Goal: Entertainment & Leisure: Browse casually

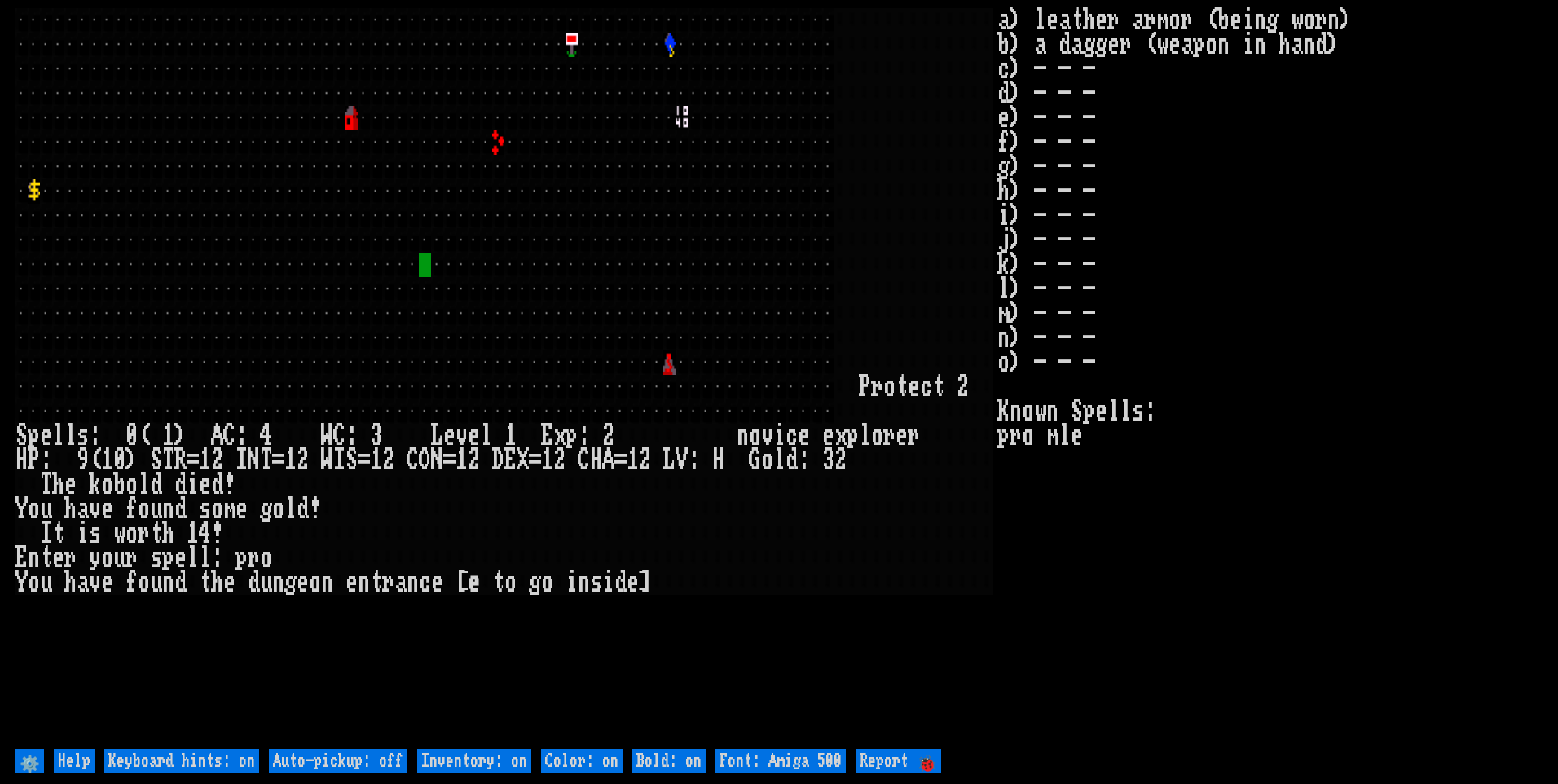
click at [299, 758] on off "Auto-pickup: off" at bounding box center [338, 761] width 138 height 25
type off "Auto-pickup: on"
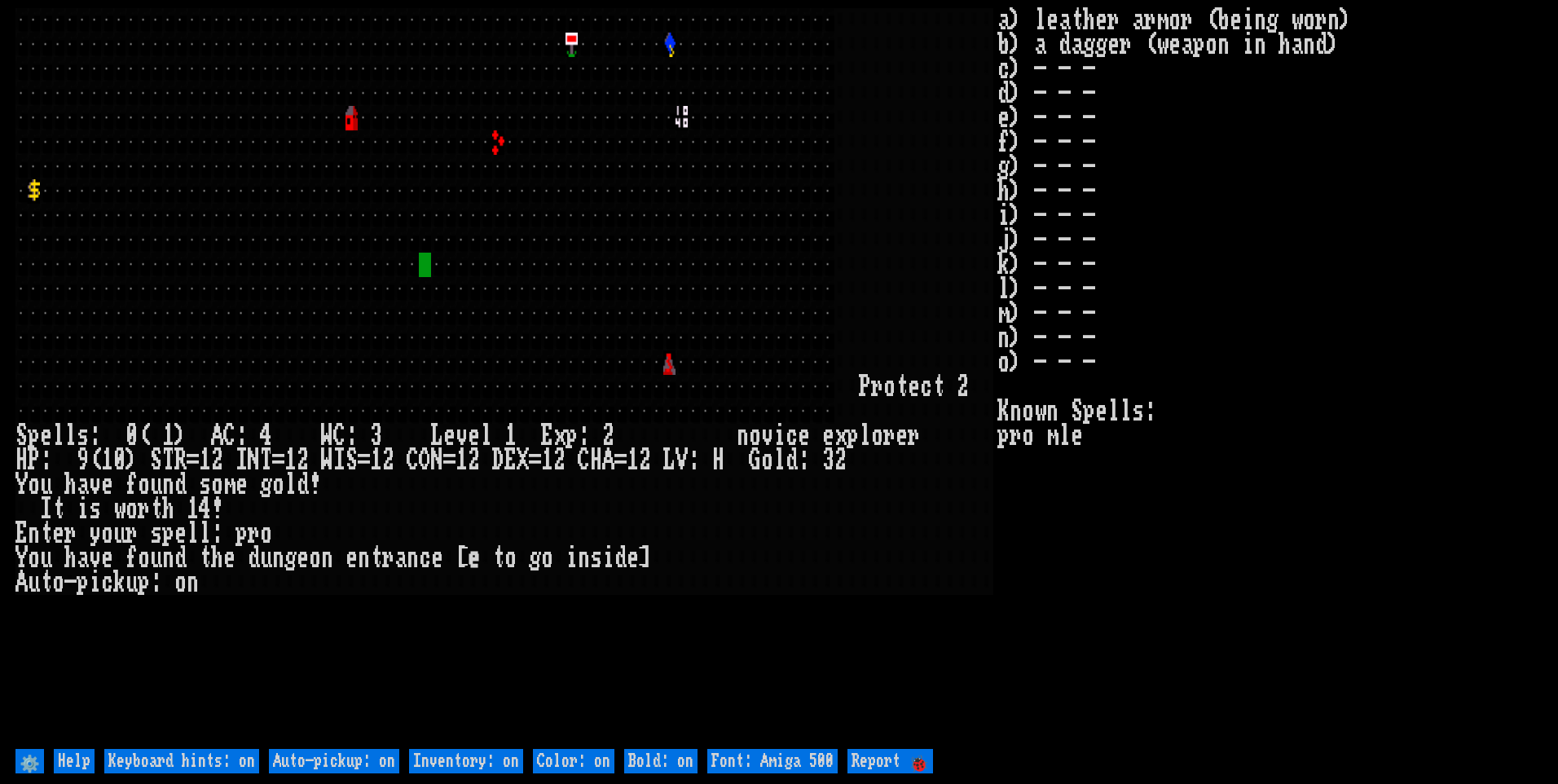
click at [463, 761] on on "Inventory: on" at bounding box center [466, 761] width 114 height 25
type on "Inventory: off"
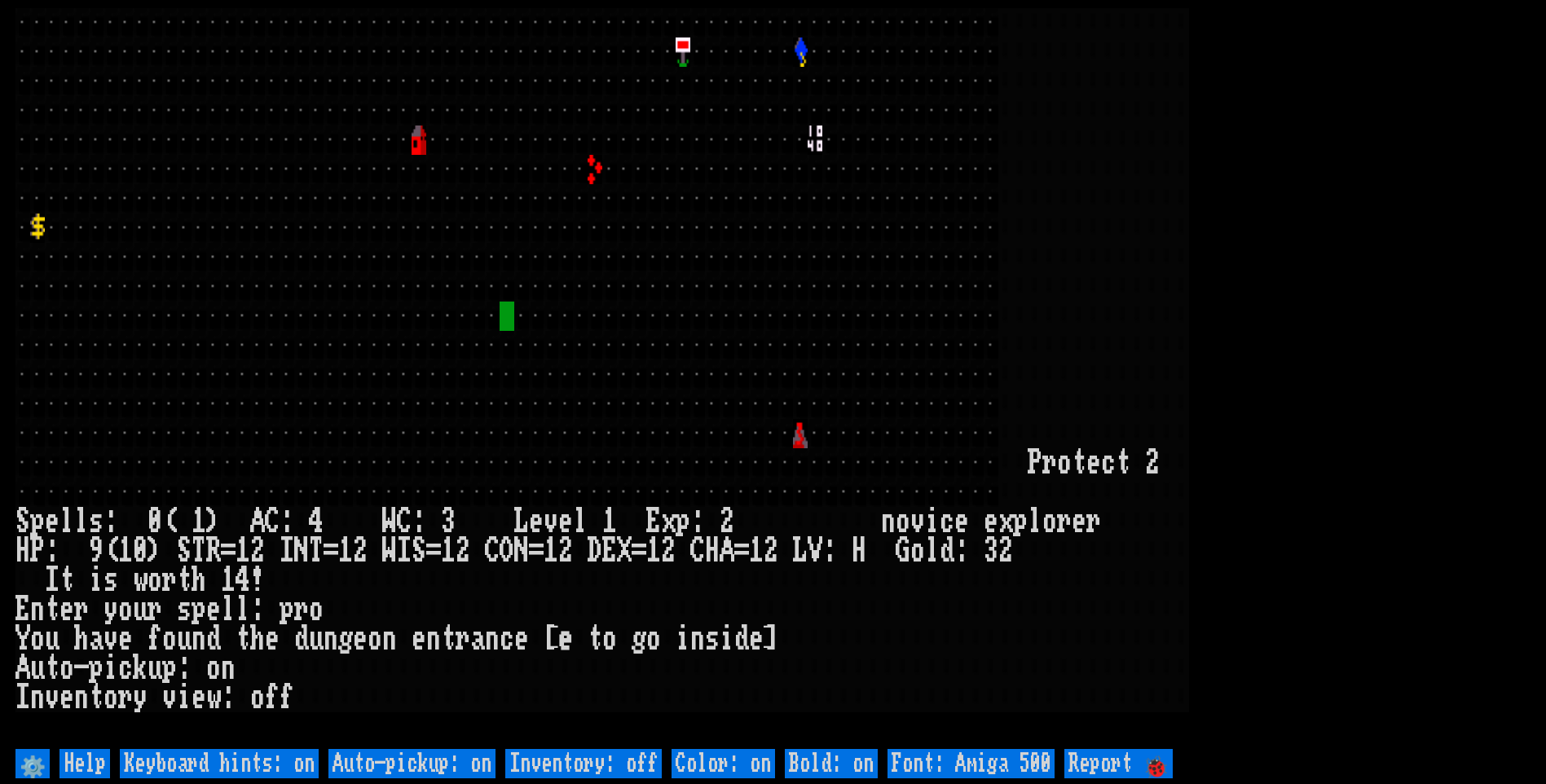
click at [962, 761] on 500 "Font: Amiga 500" at bounding box center [971, 764] width 167 height 29
type 500 "Font: Amiga 1200"
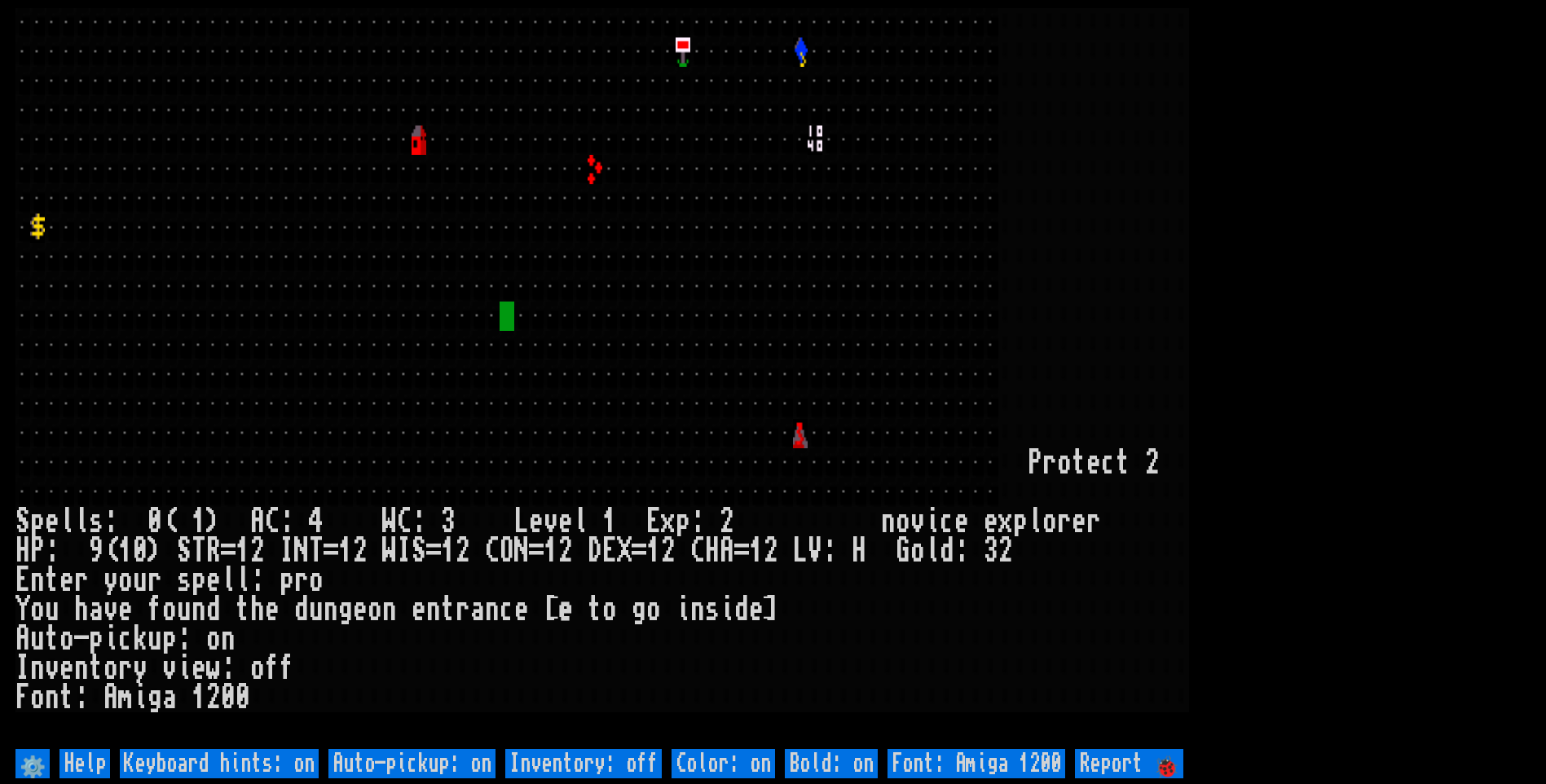
click at [1400, 409] on larn at bounding box center [773, 376] width 1515 height 737
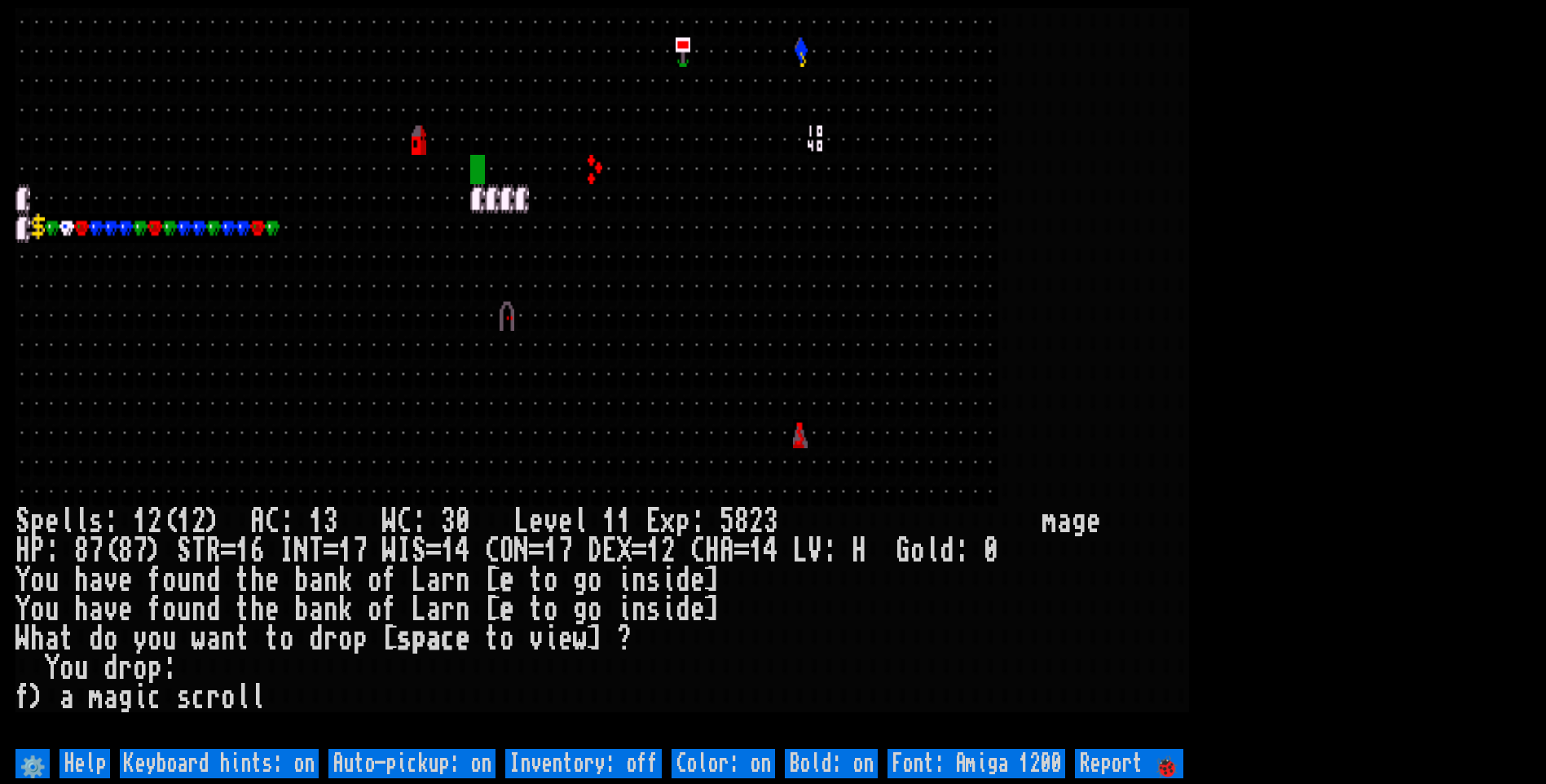
click at [410, 755] on off "Auto-pickup: on" at bounding box center [412, 764] width 167 height 29
type off "Auto-pickup: off"
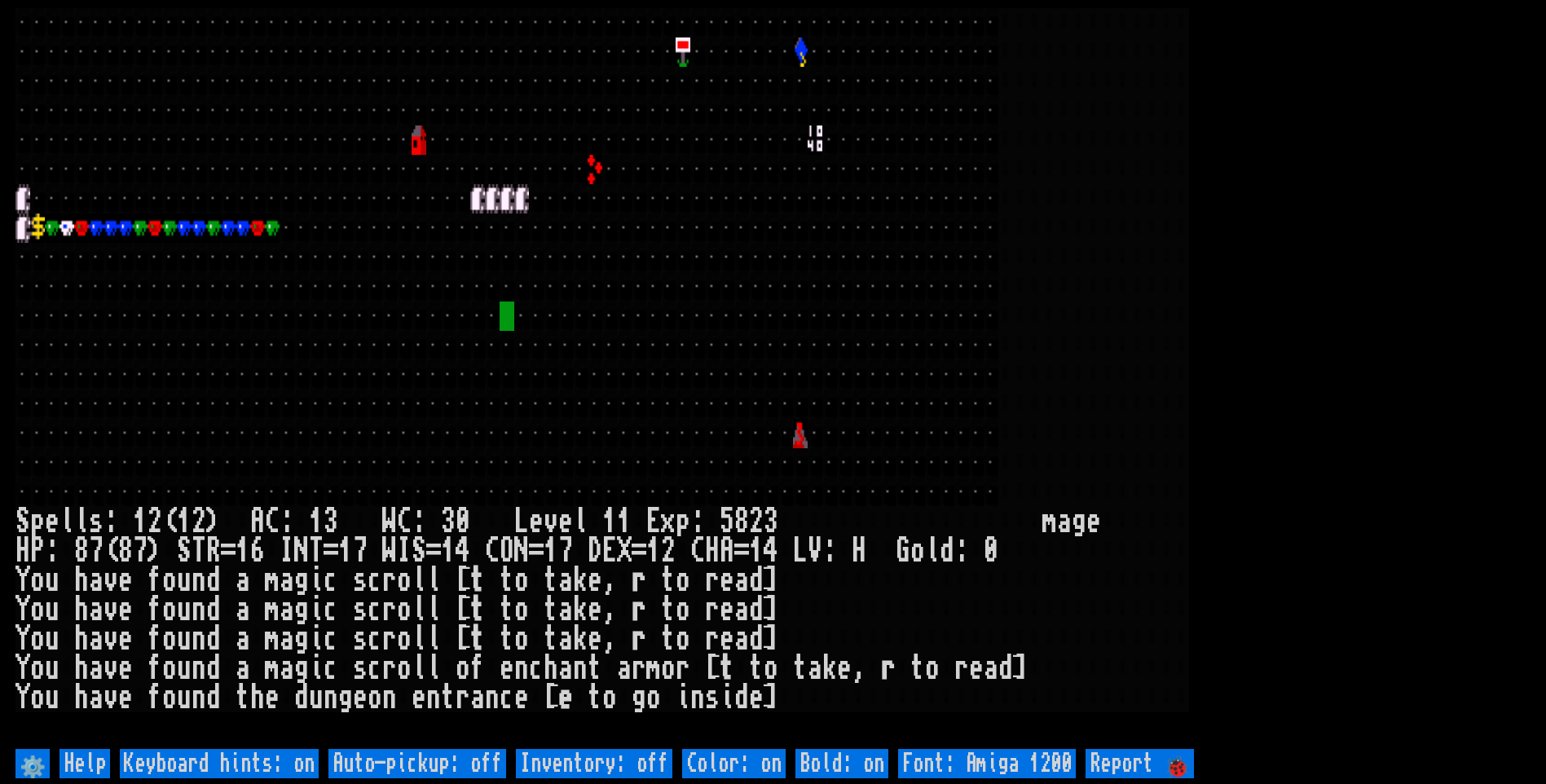
click at [372, 765] on off "Auto-pickup: off" at bounding box center [417, 764] width 178 height 29
